Goal: Transaction & Acquisition: Subscribe to service/newsletter

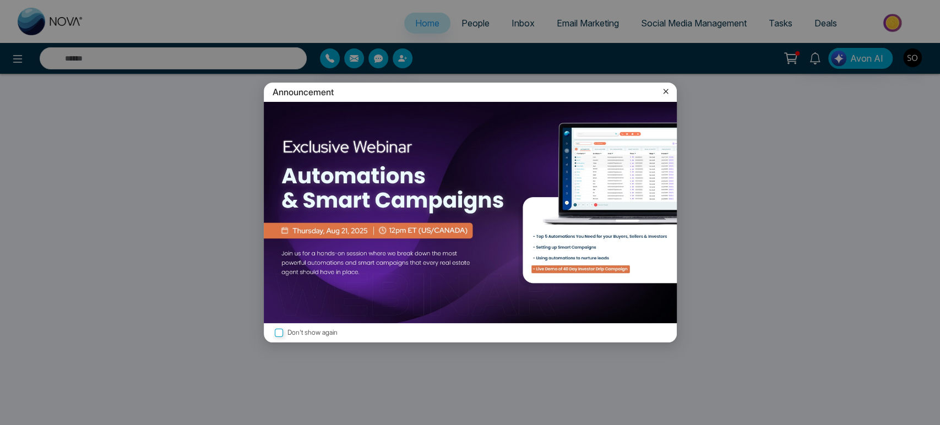
select select "*"
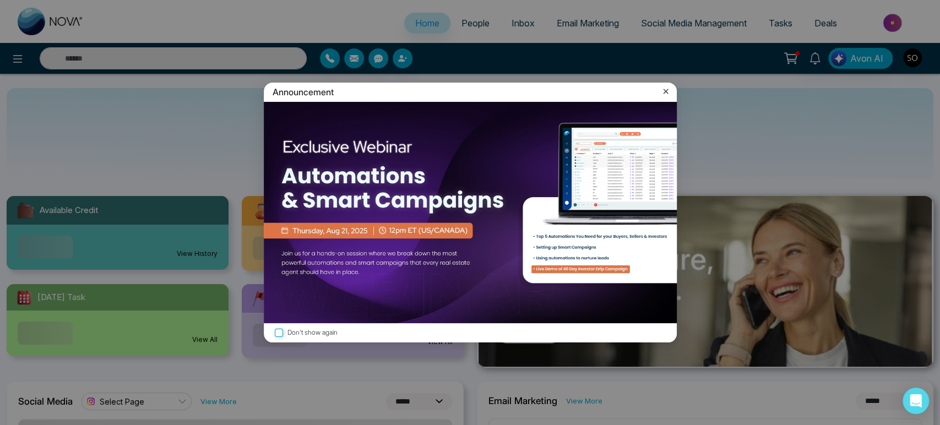
click at [665, 91] on icon at bounding box center [666, 91] width 11 height 11
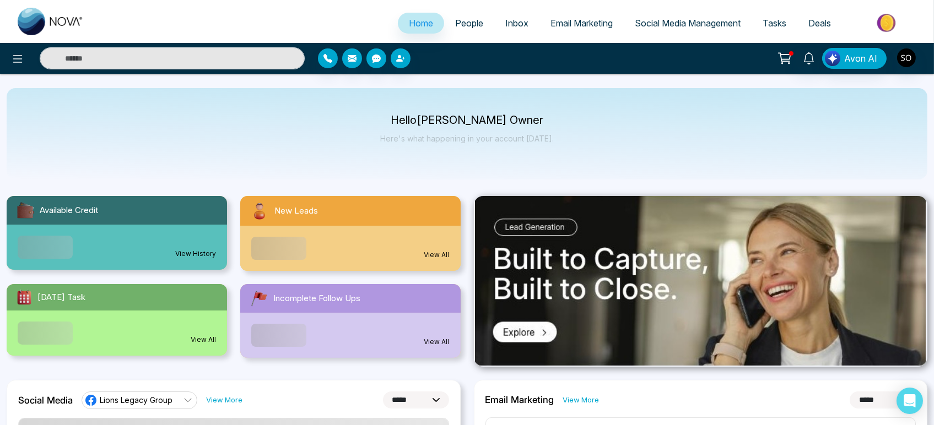
click at [572, 25] on span "Email Marketing" at bounding box center [581, 23] width 62 height 11
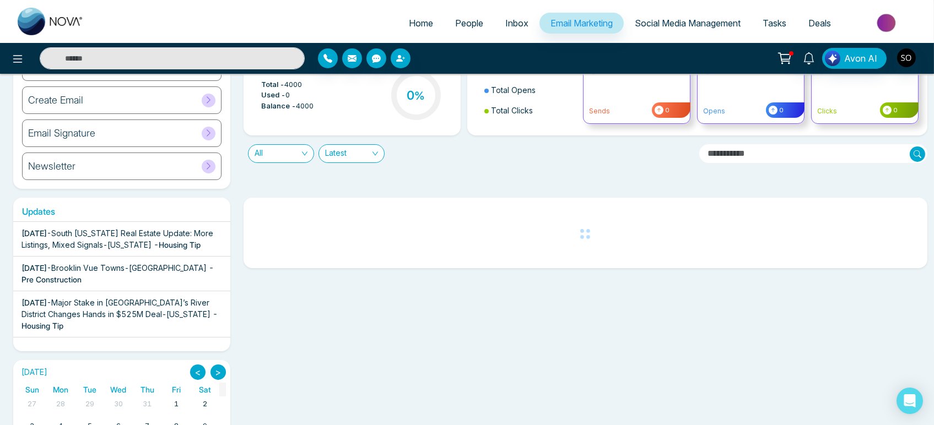
scroll to position [97, 0]
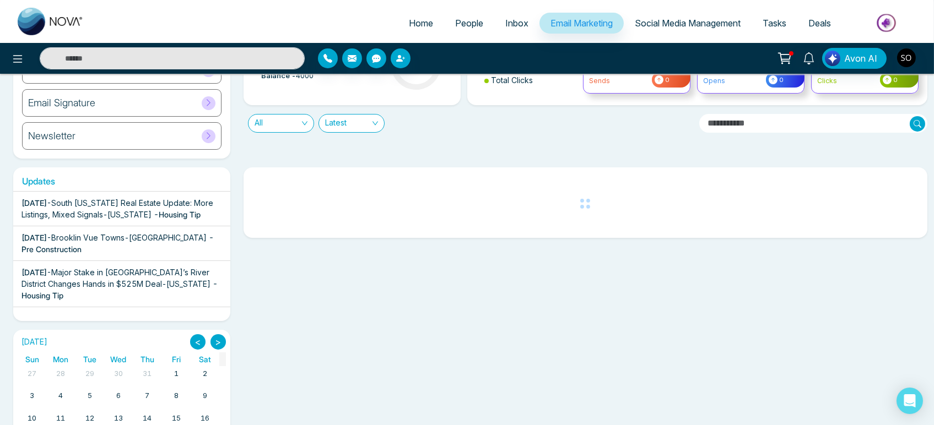
click at [156, 220] on div "[DATE] - South [US_STATE] Real Estate Update: More Listings, Mixed Signals-[US_…" at bounding box center [121, 208] width 201 height 23
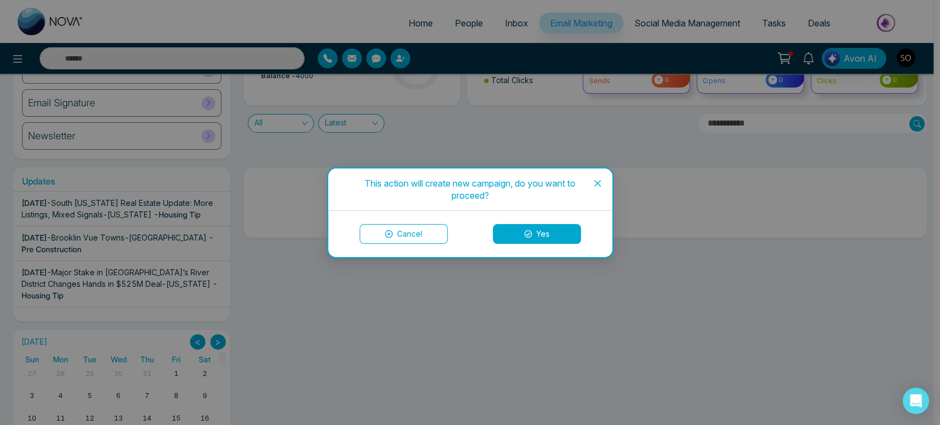
click at [540, 235] on button "Yes" at bounding box center [537, 234] width 88 height 20
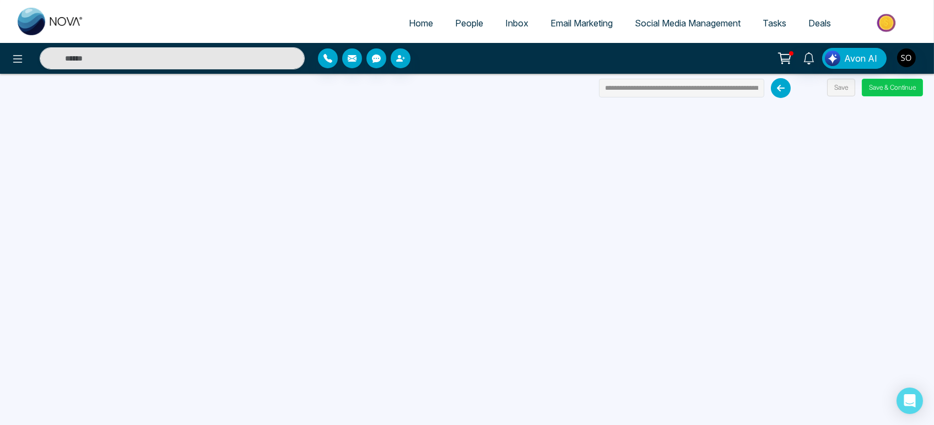
click at [907, 90] on button "Save & Continue" at bounding box center [892, 88] width 61 height 18
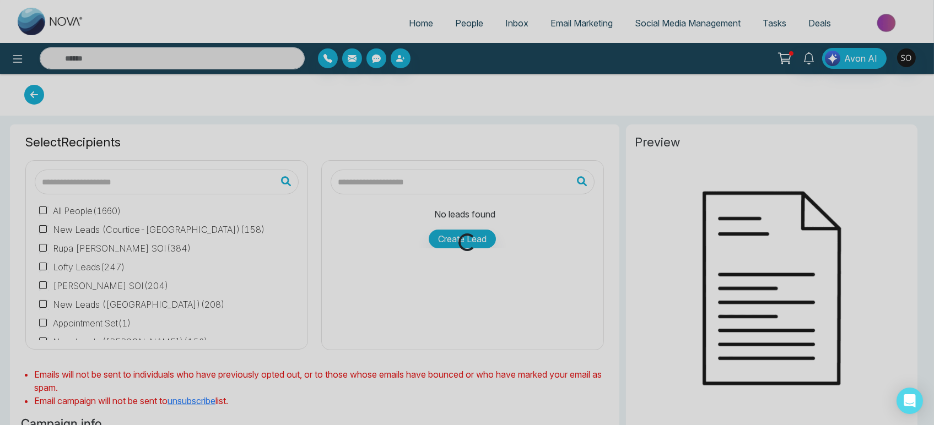
type input "**********"
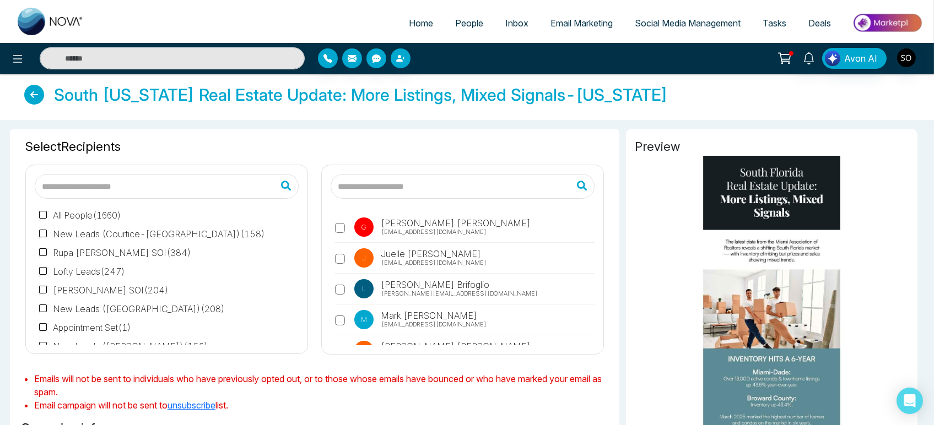
click at [360, 199] on input "text" at bounding box center [463, 186] width 264 height 25
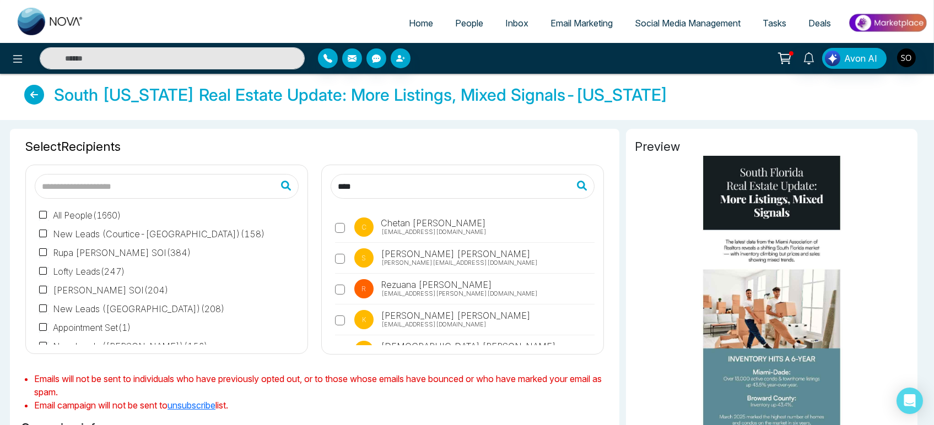
type input "**********"
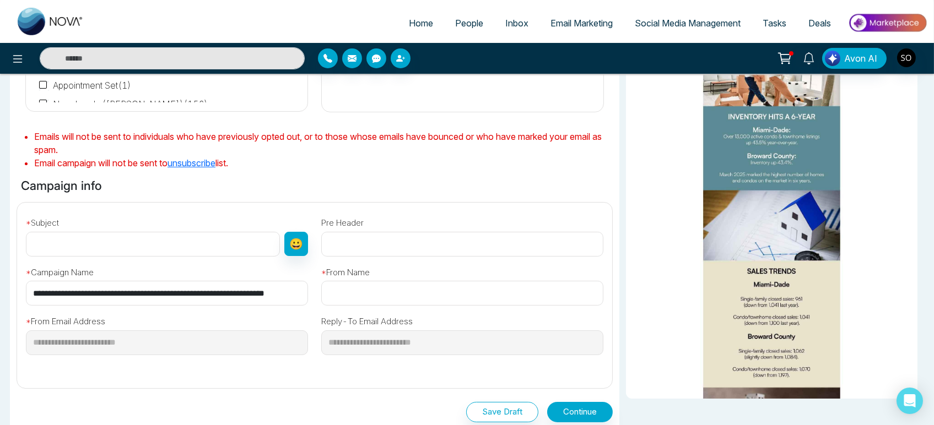
scroll to position [245, 0]
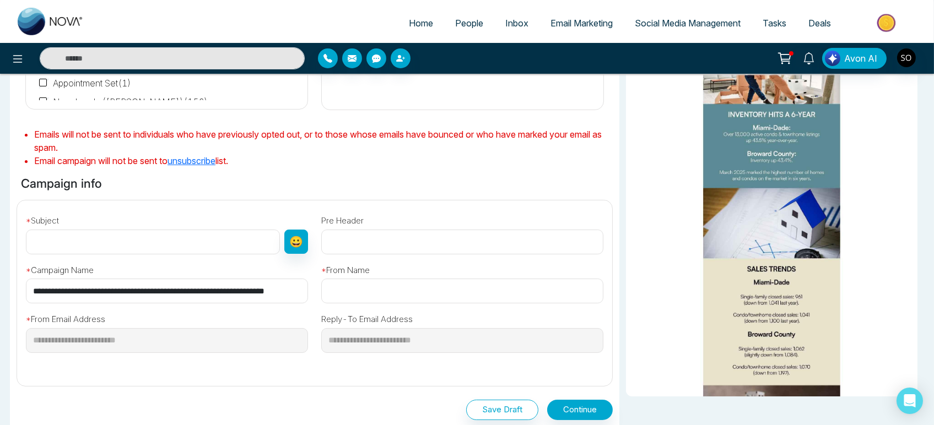
click at [112, 255] on input "text" at bounding box center [153, 242] width 254 height 25
type input "**********"
click at [363, 304] on input "text" at bounding box center [462, 291] width 282 height 25
type input "**********"
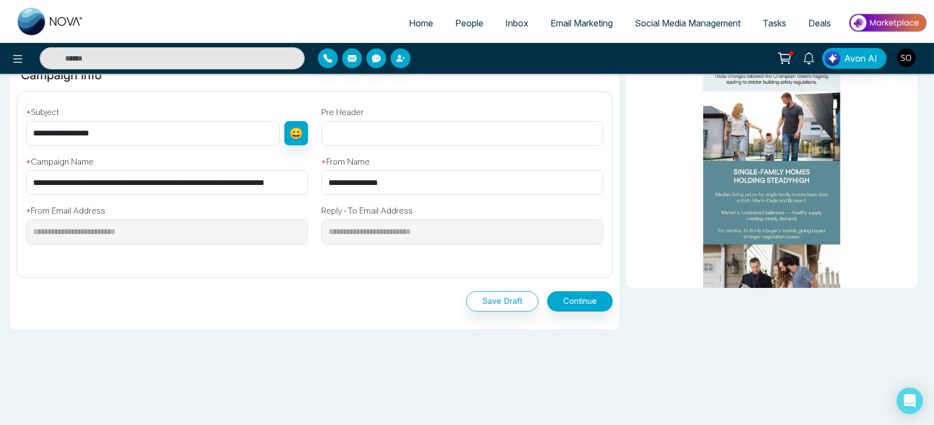
scroll to position [419, 0]
click at [578, 297] on button "Continue" at bounding box center [580, 301] width 66 height 20
click at [574, 296] on button "Continue" at bounding box center [580, 301] width 66 height 20
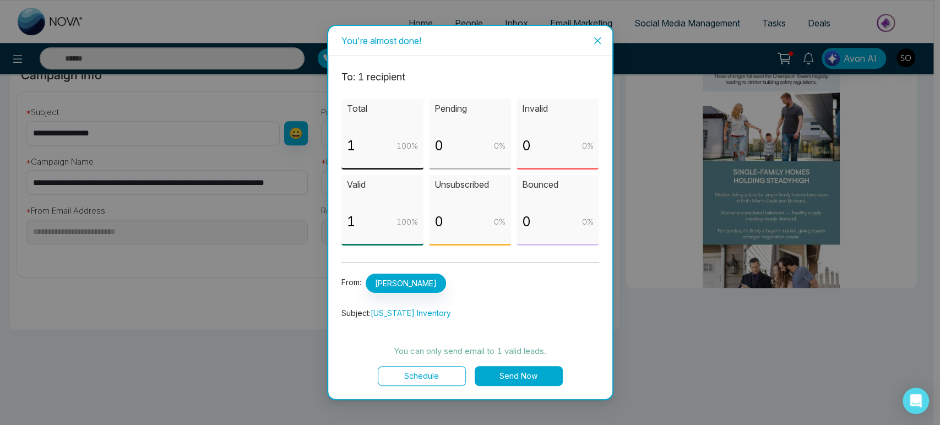
click at [519, 386] on button "Send Now" at bounding box center [519, 376] width 88 height 20
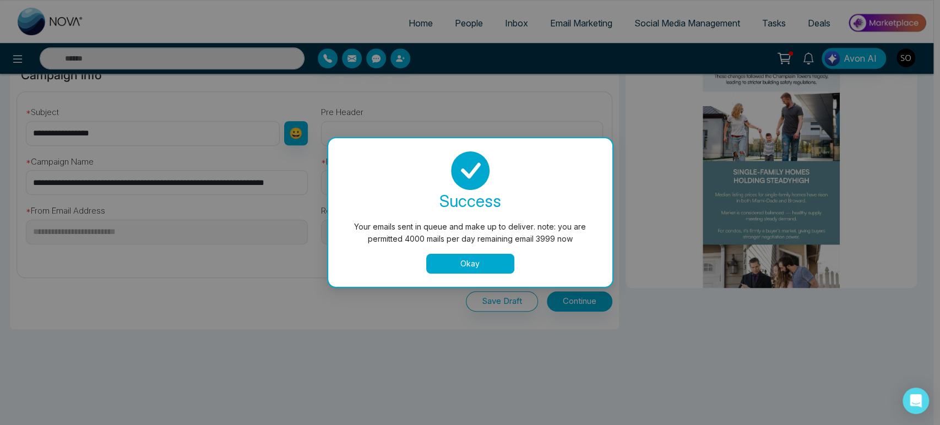
click at [448, 269] on button "Okay" at bounding box center [470, 264] width 88 height 20
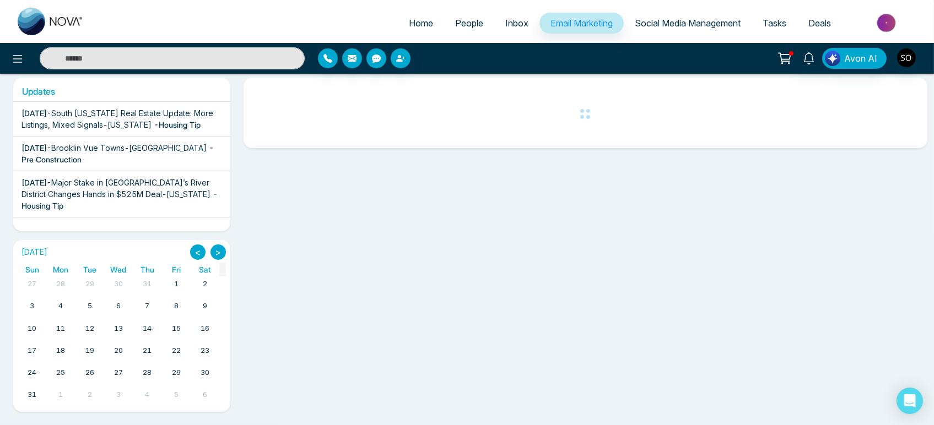
scroll to position [97, 0]
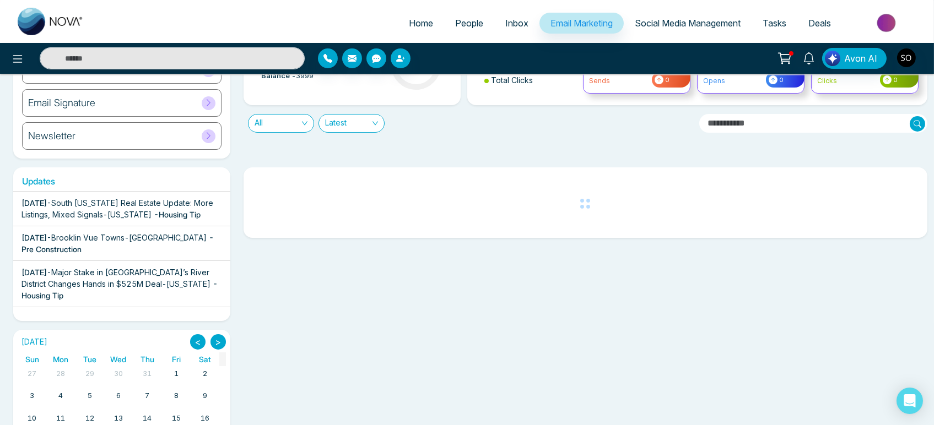
click at [129, 242] on span "Brooklin Vue Towns-[GEOGRAPHIC_DATA]" at bounding box center [128, 237] width 155 height 9
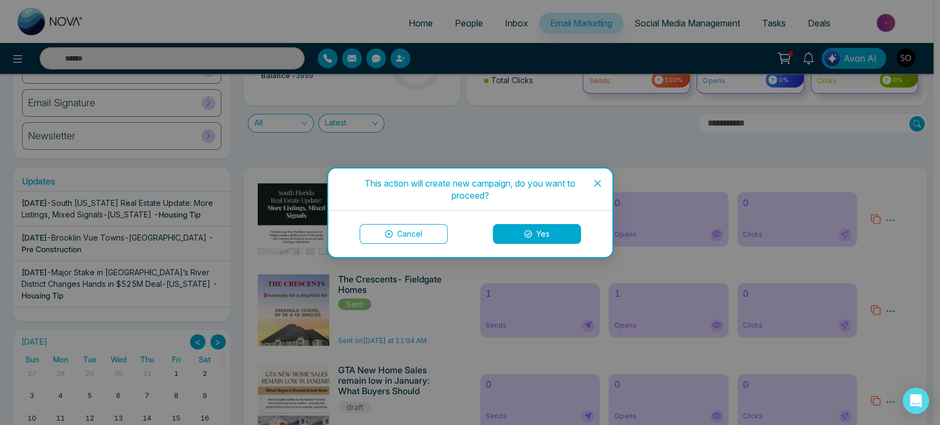
click at [543, 238] on button "Yes" at bounding box center [537, 234] width 88 height 20
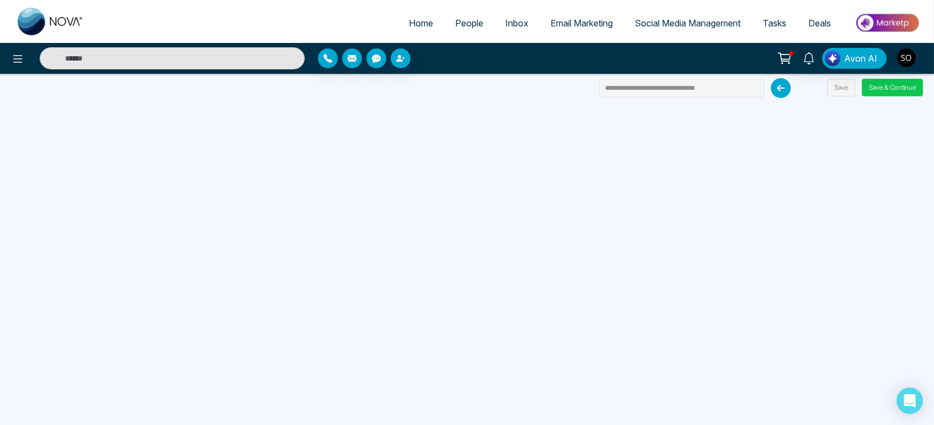
click at [880, 96] on button "Save & Continue" at bounding box center [892, 88] width 61 height 18
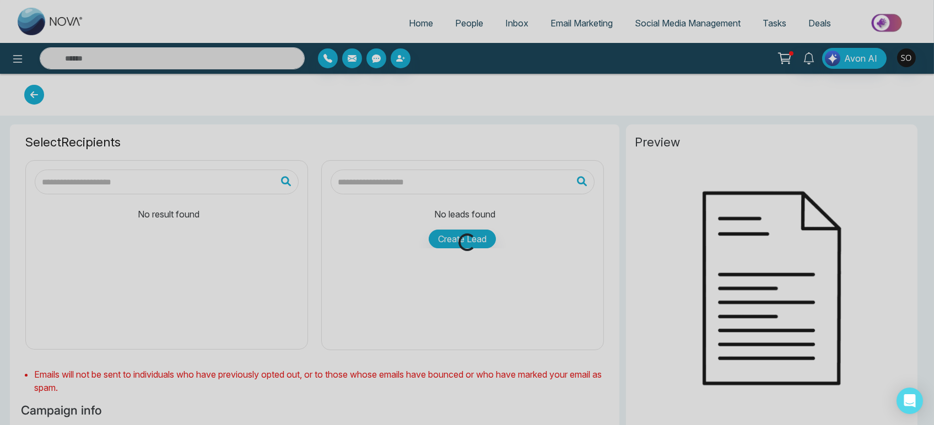
type input "**********"
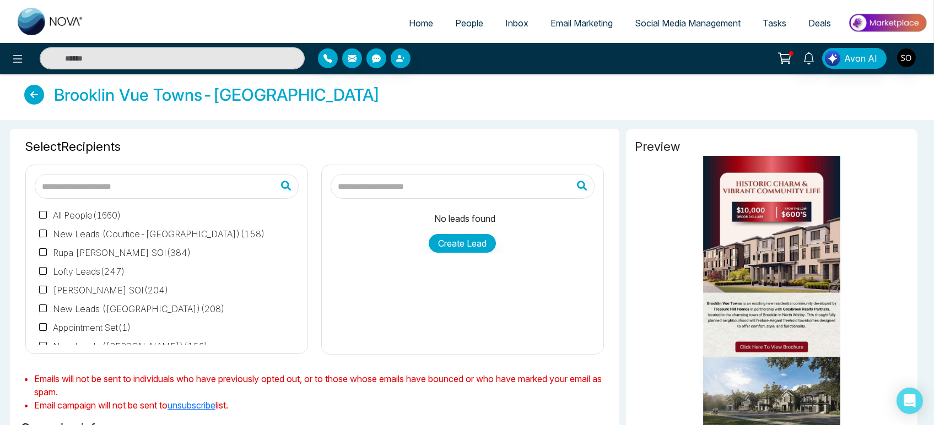
click at [365, 198] on input "text" at bounding box center [463, 186] width 264 height 25
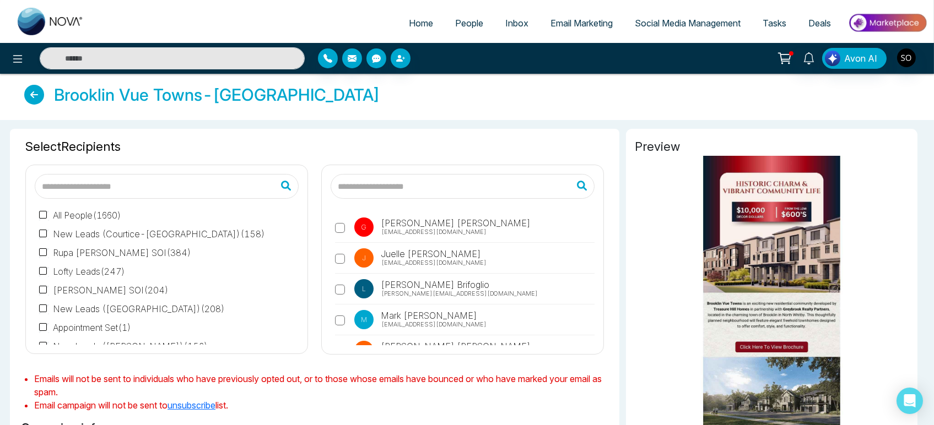
type input "**********"
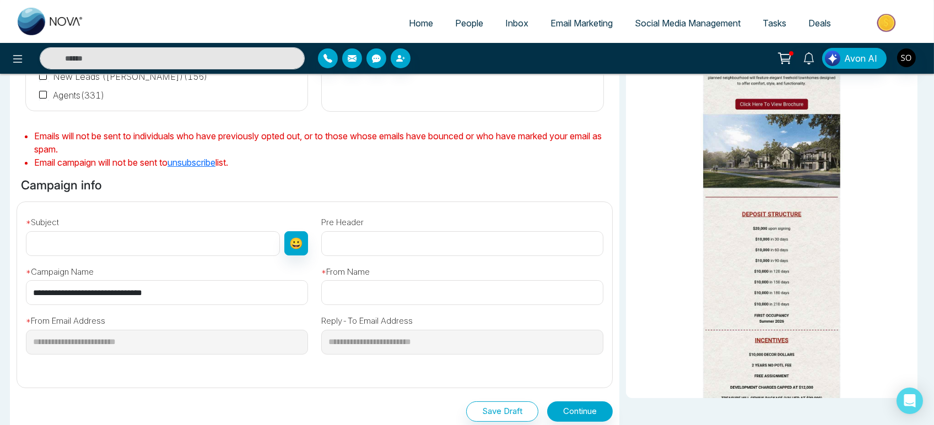
scroll to position [306, 0]
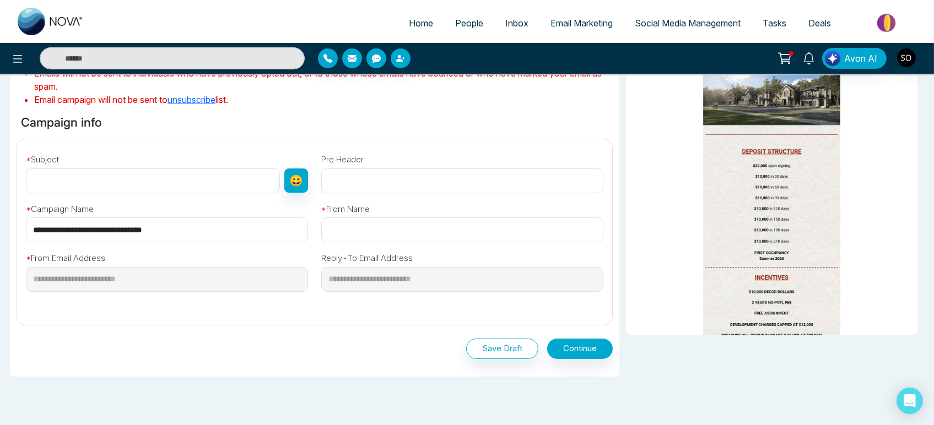
click at [370, 242] on input "text" at bounding box center [462, 230] width 282 height 25
type input "**********"
click at [576, 359] on button "Continue" at bounding box center [580, 349] width 66 height 20
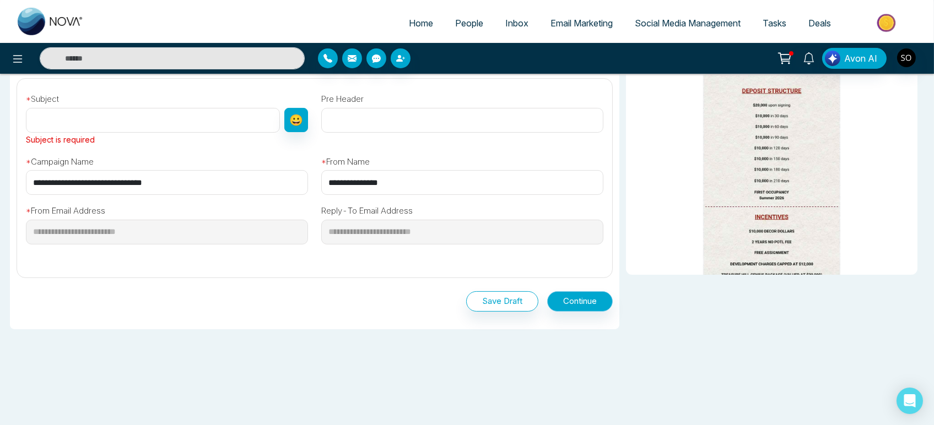
scroll to position [428, 0]
click at [580, 306] on button "Continue" at bounding box center [580, 301] width 66 height 20
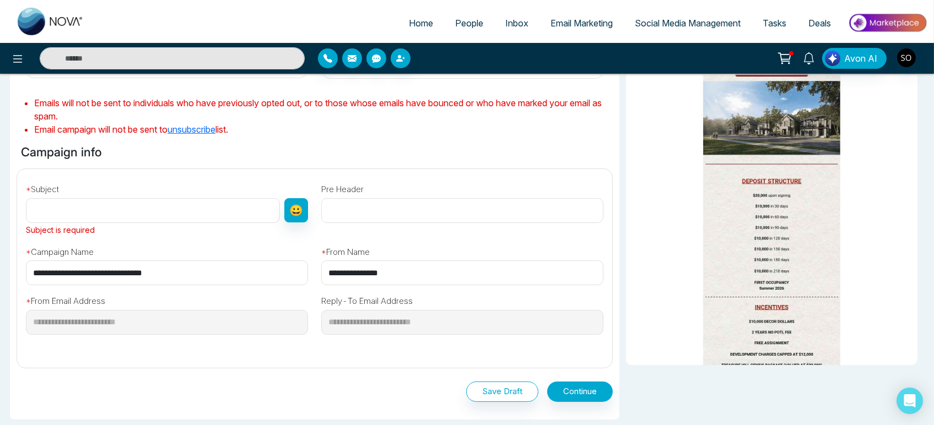
scroll to position [245, 0]
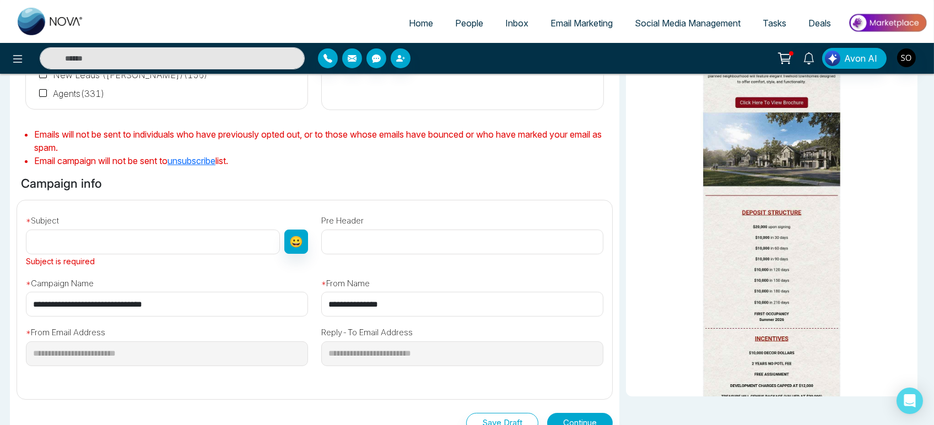
click at [88, 290] on label "* Campaign Name" at bounding box center [60, 284] width 68 height 13
click at [86, 290] on label "* Campaign Name" at bounding box center [60, 284] width 68 height 13
click at [213, 317] on input "**********" at bounding box center [167, 304] width 282 height 25
click at [51, 255] on input "text" at bounding box center [153, 242] width 254 height 25
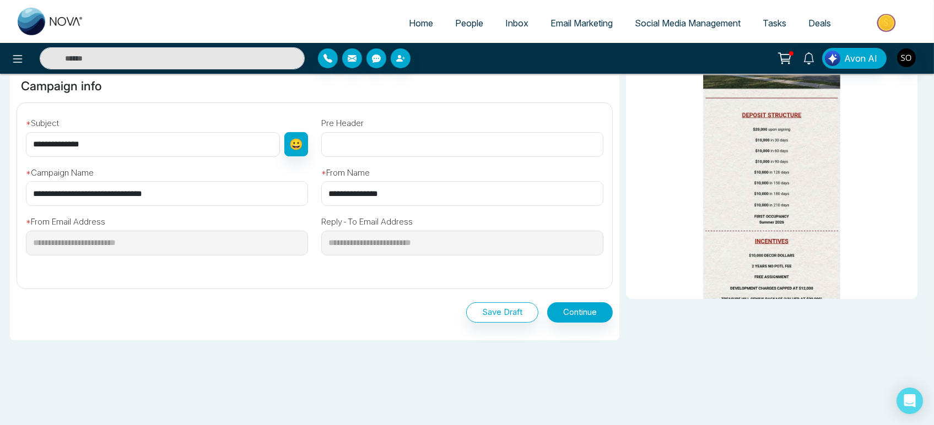
scroll to position [419, 0]
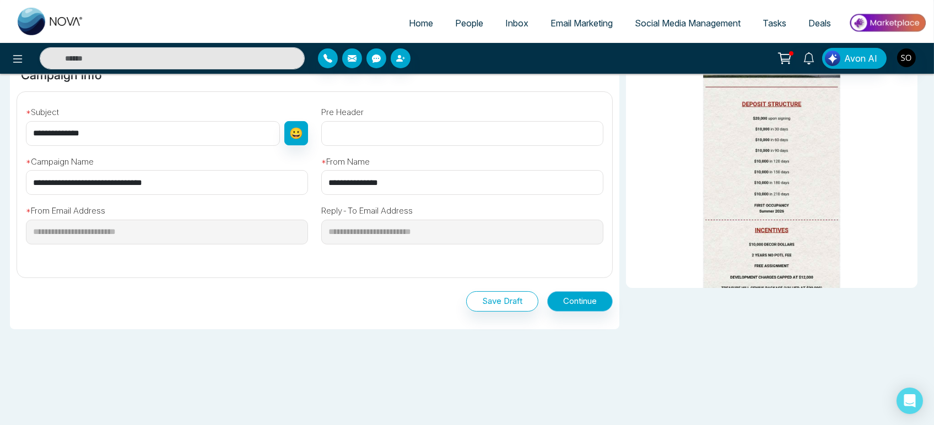
type input "**********"
click at [569, 293] on button "Continue" at bounding box center [580, 301] width 66 height 20
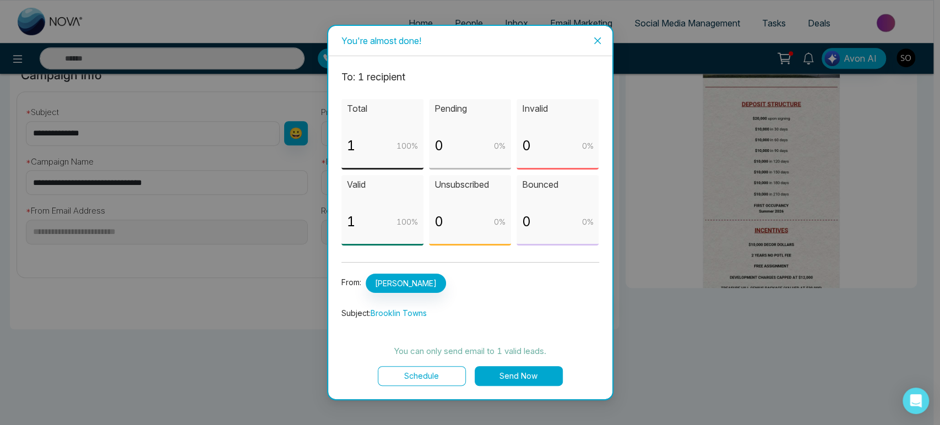
click at [507, 383] on button "Send Now" at bounding box center [519, 376] width 88 height 20
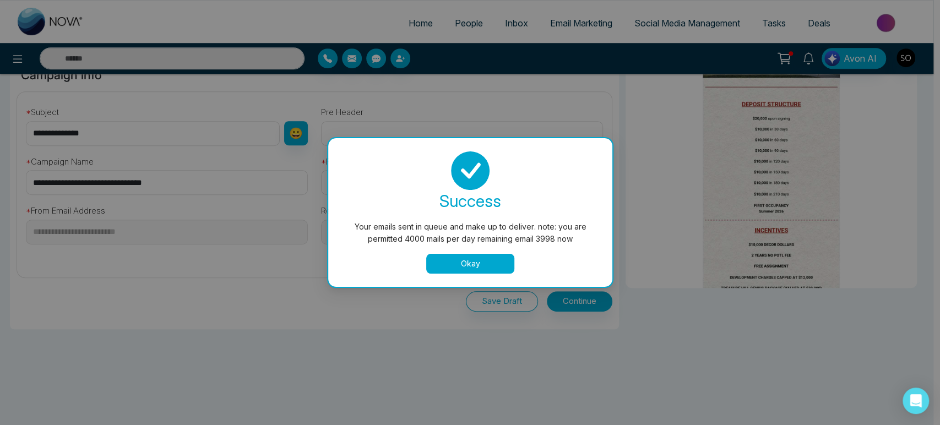
click at [421, 30] on div "Your emails sent in queue and make up to deliver. note: you are permitted 4000 …" at bounding box center [470, 212] width 940 height 425
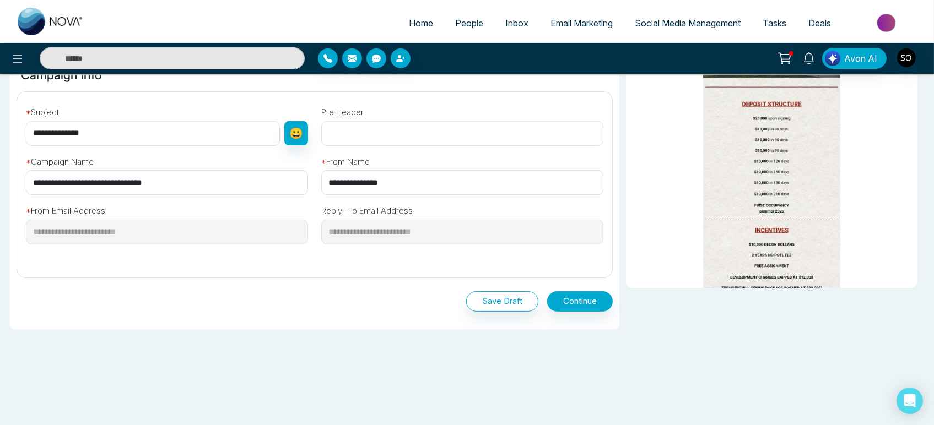
click at [416, 25] on span "Home" at bounding box center [421, 23] width 24 height 11
select select "*"
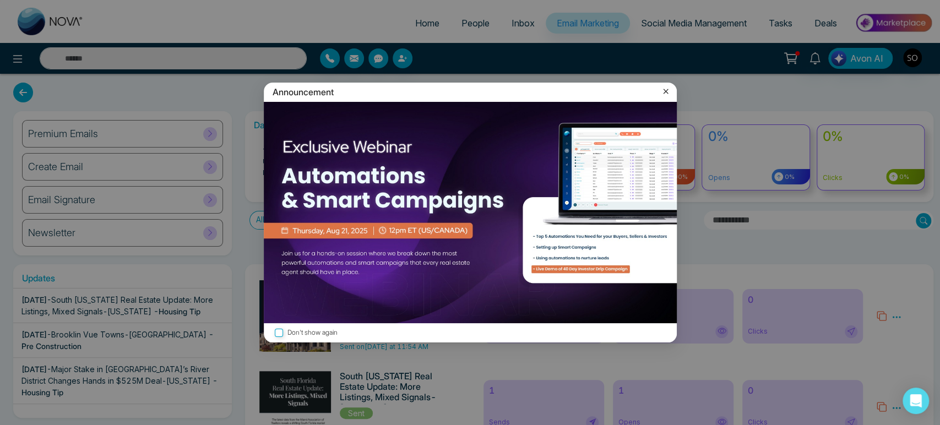
click at [664, 90] on icon at bounding box center [665, 91] width 5 height 5
